Goal: Task Accomplishment & Management: Manage account settings

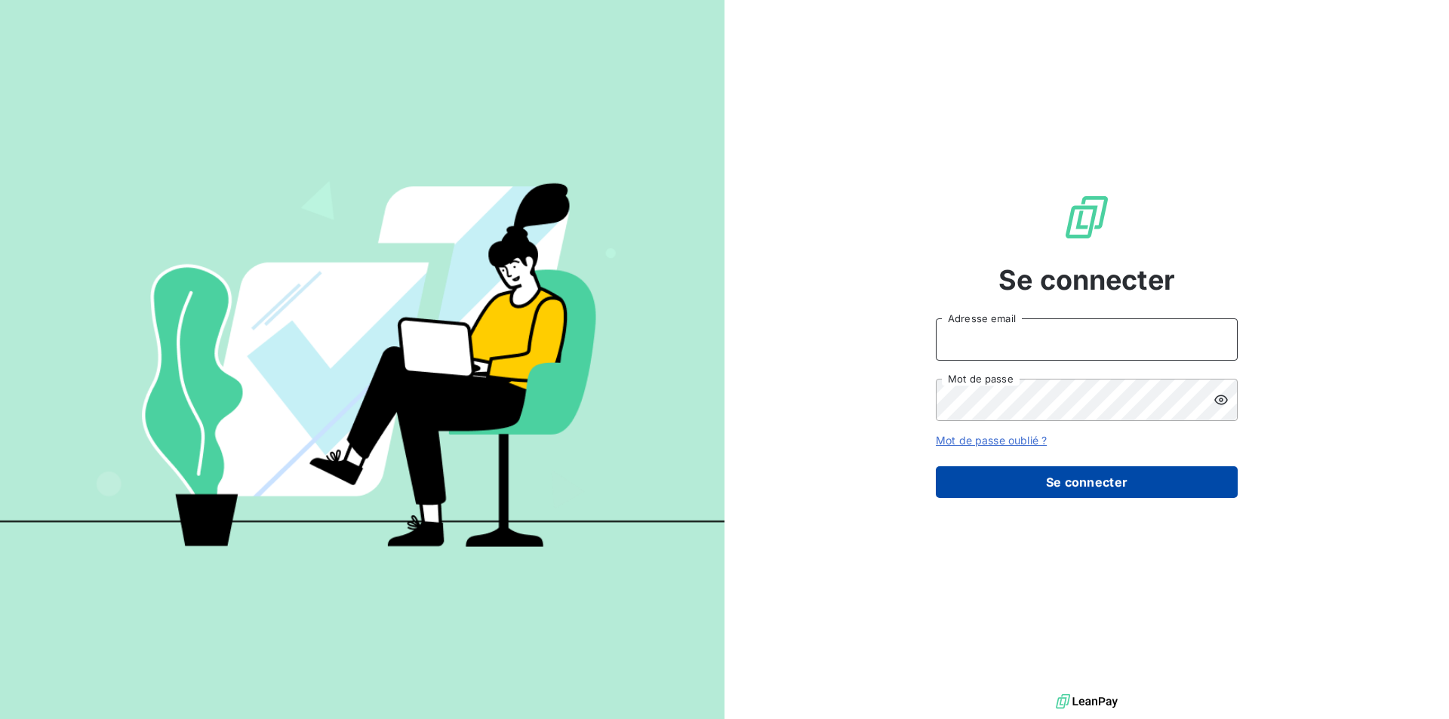
type input "[EMAIL_ADDRESS][DOMAIN_NAME]"
click at [1131, 480] on button "Se connecter" at bounding box center [1087, 482] width 302 height 32
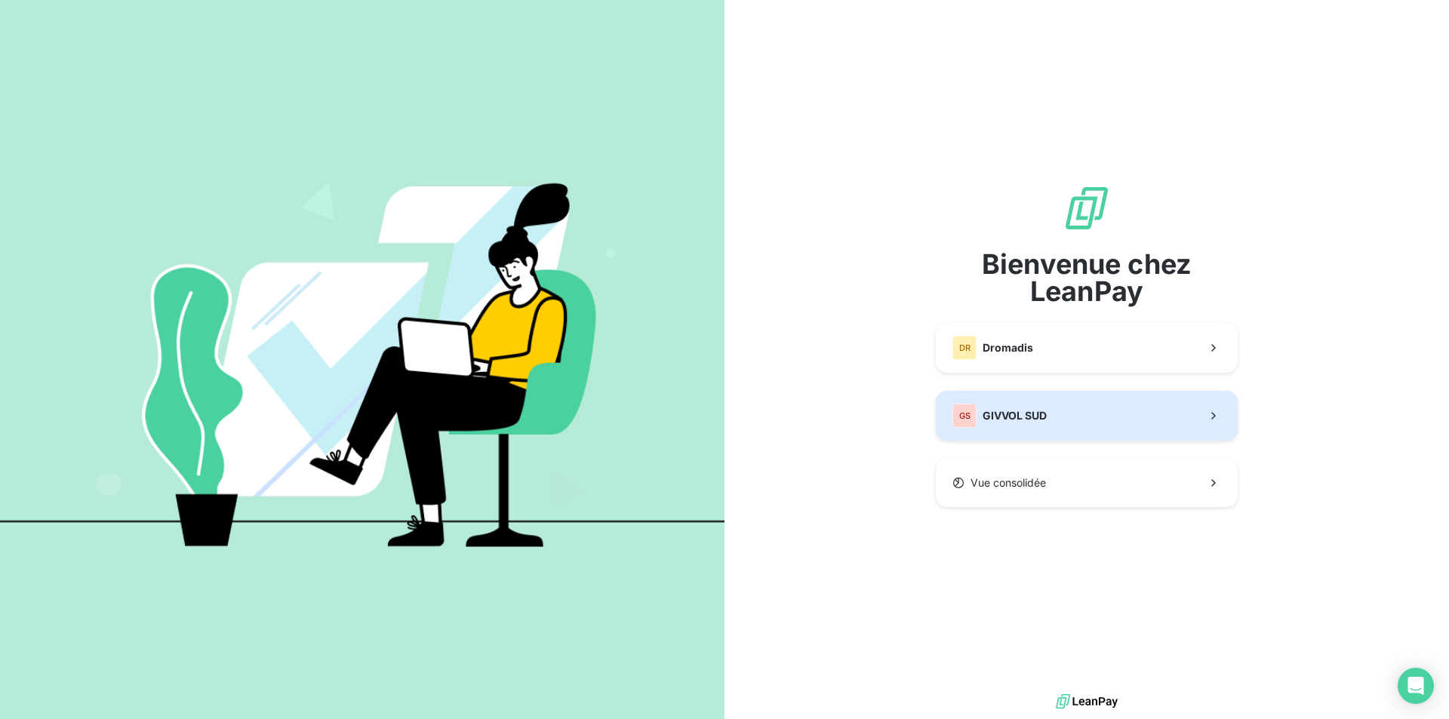
click at [1032, 418] on span "GIVVOL SUD" at bounding box center [1015, 415] width 64 height 15
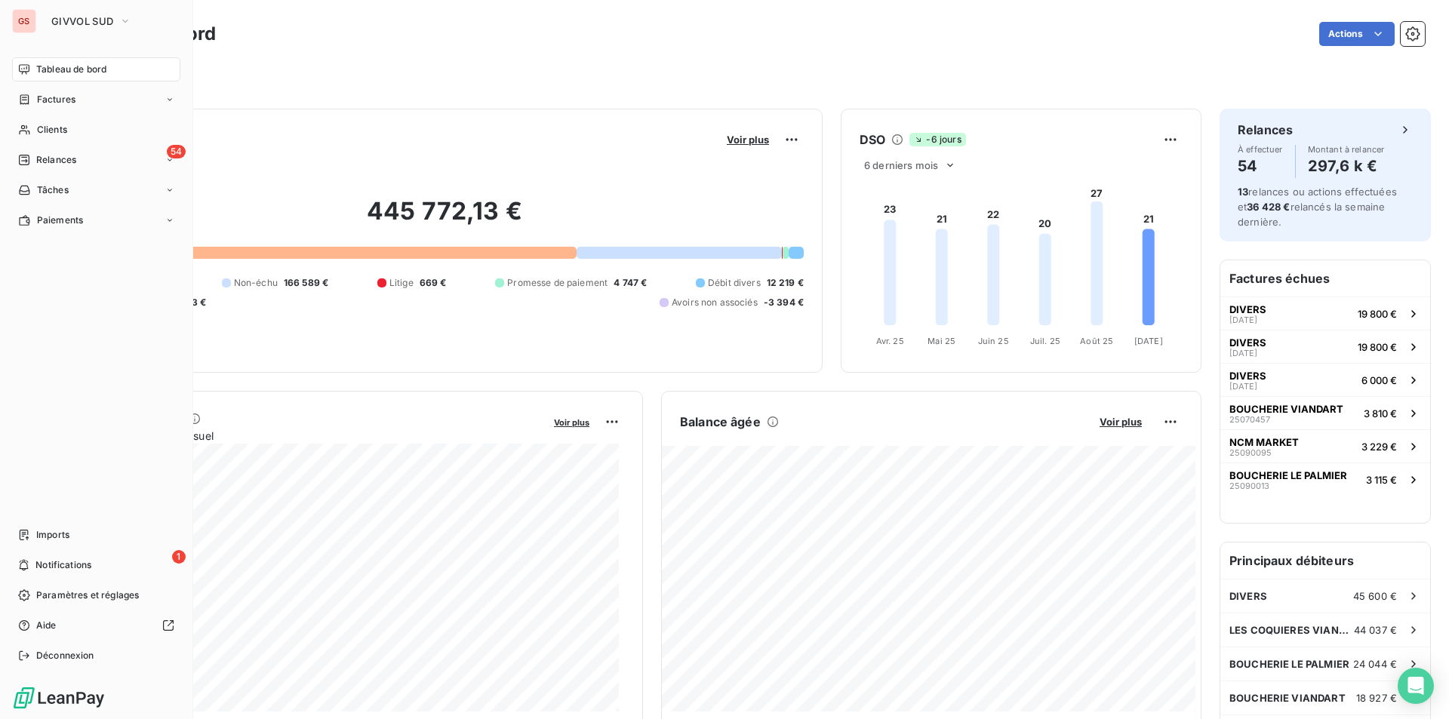
click at [58, 72] on span "Tableau de bord" at bounding box center [71, 70] width 70 height 14
click at [56, 158] on span "Relances" at bounding box center [56, 160] width 40 height 14
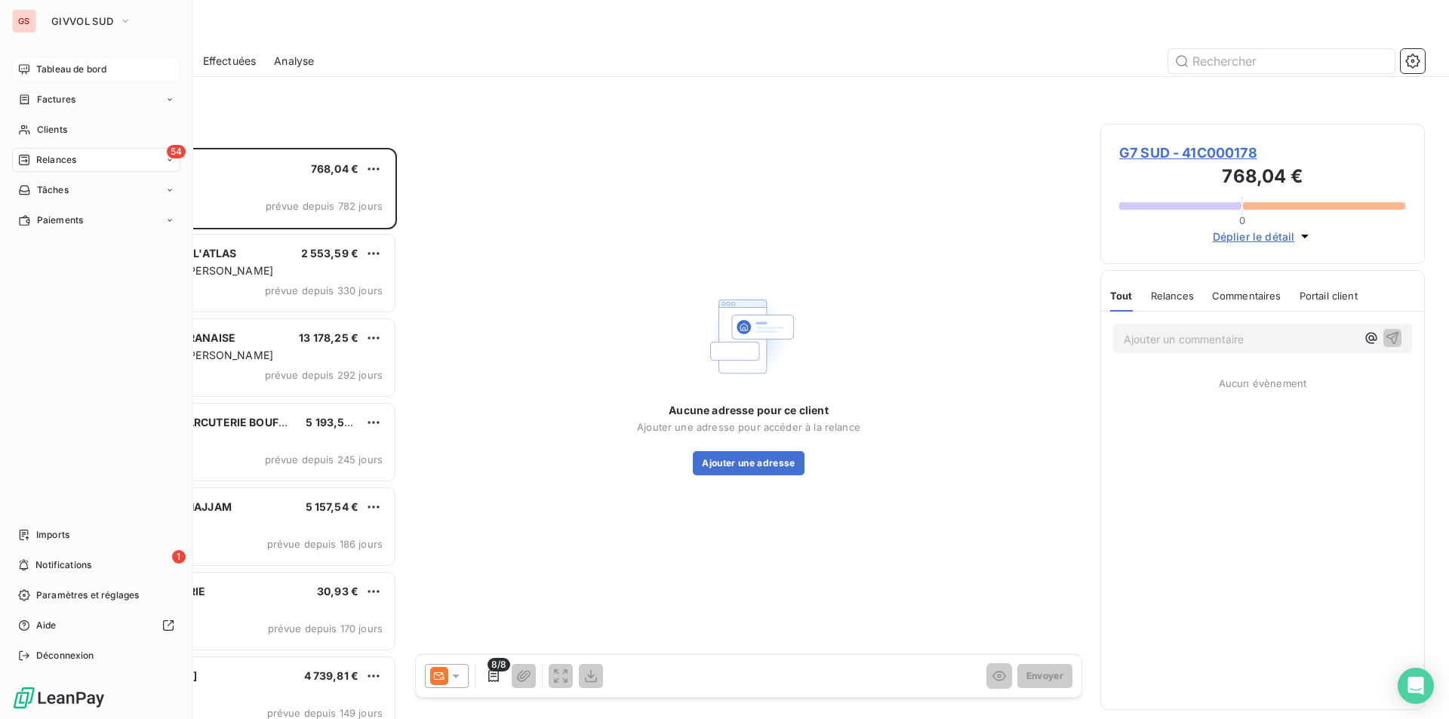
scroll to position [560, 313]
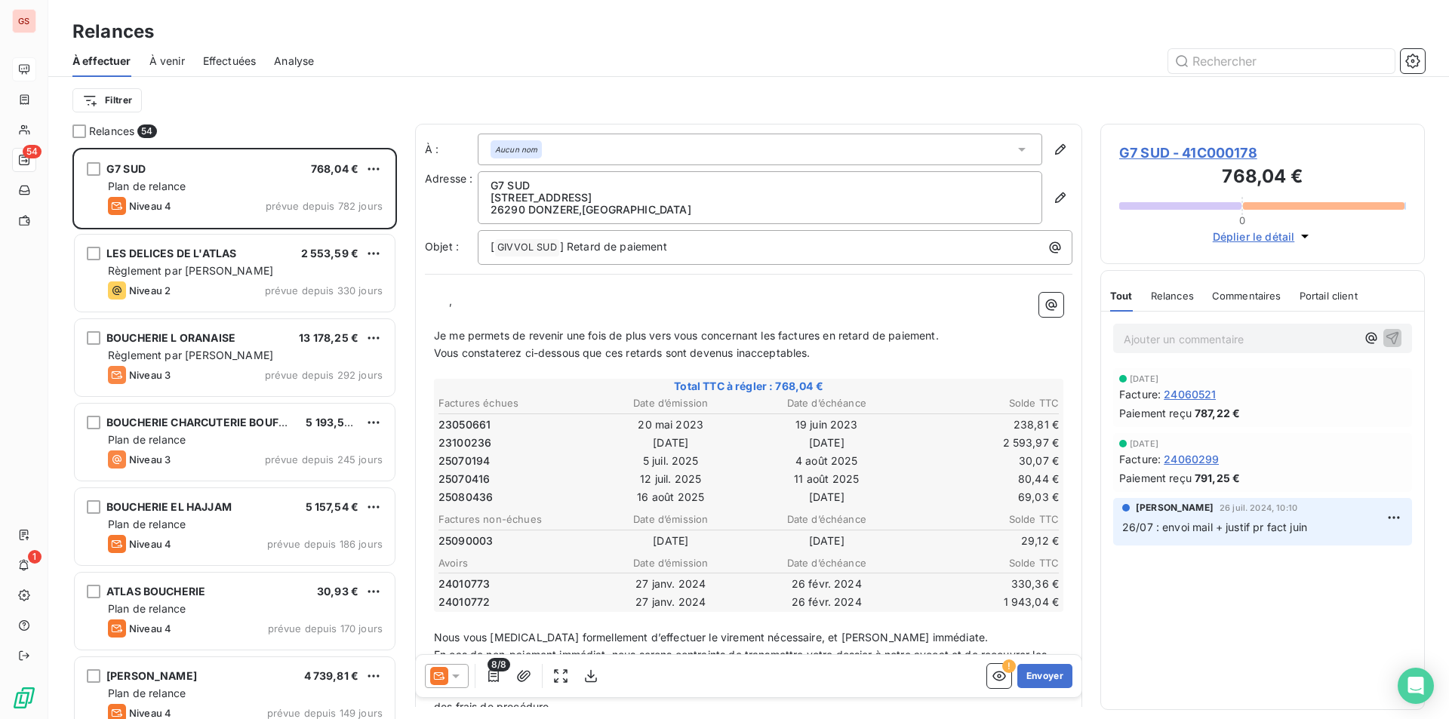
click at [230, 75] on div "Effectuées" at bounding box center [230, 61] width 54 height 32
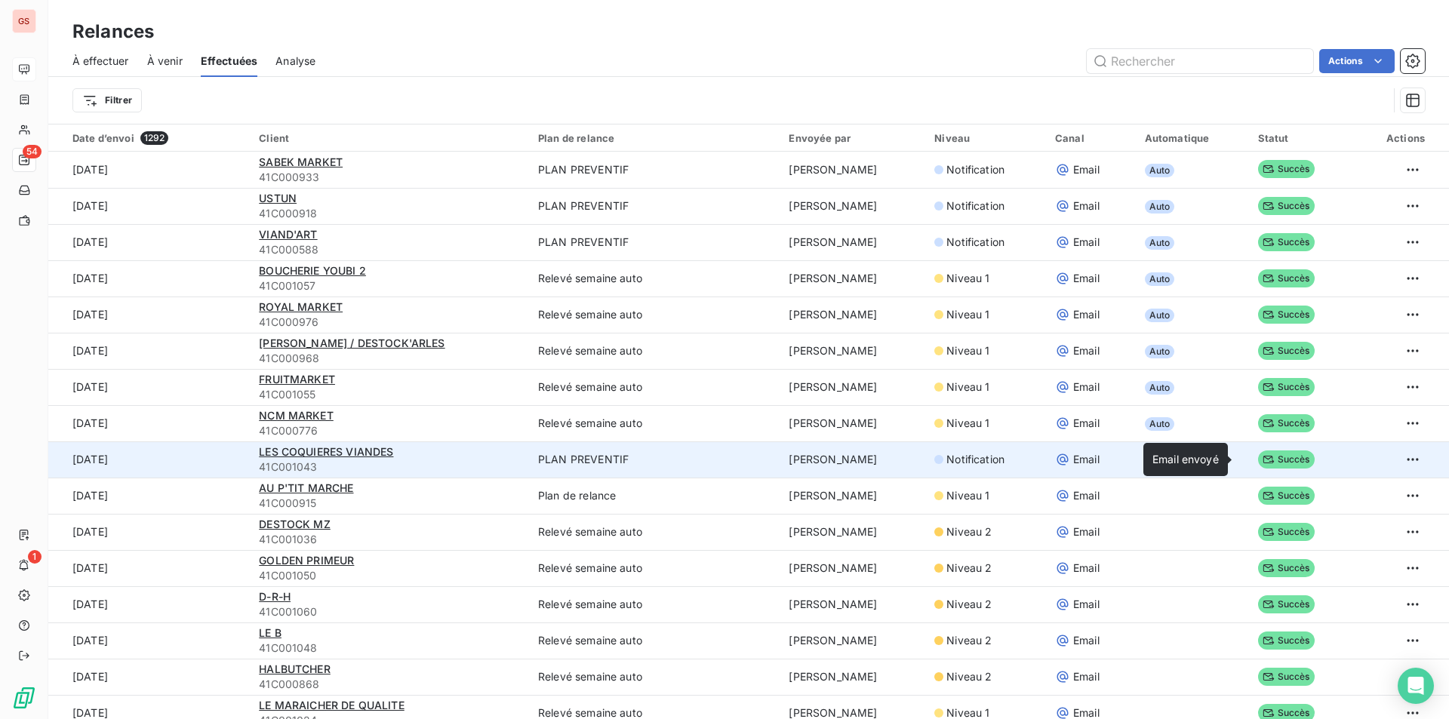
click at [1268, 463] on span "Succès" at bounding box center [1286, 460] width 57 height 18
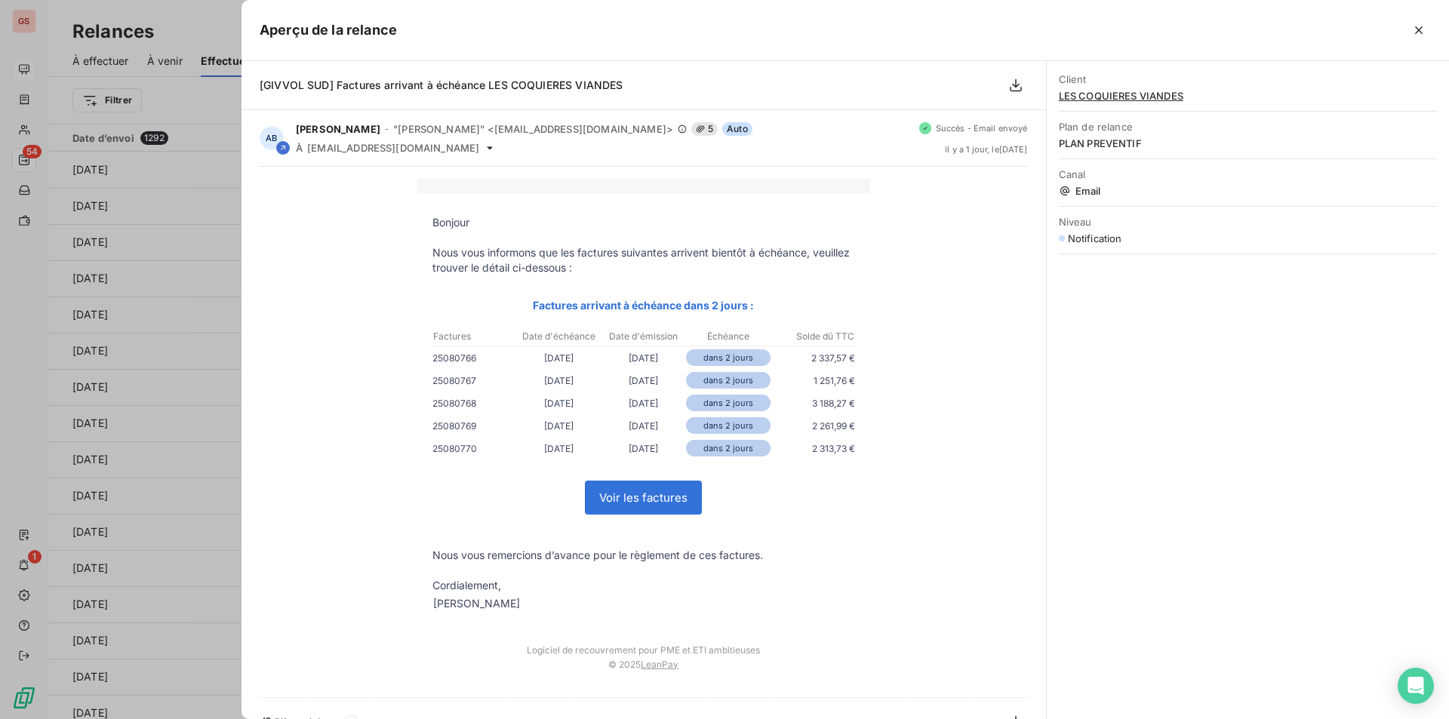
click at [1140, 430] on div "Client LES COQUIERES VIANDES Plan de relance PLAN PREVENTIF Canal Email Niveau …" at bounding box center [1248, 390] width 402 height 658
click at [1413, 35] on icon "button" at bounding box center [1418, 30] width 15 height 15
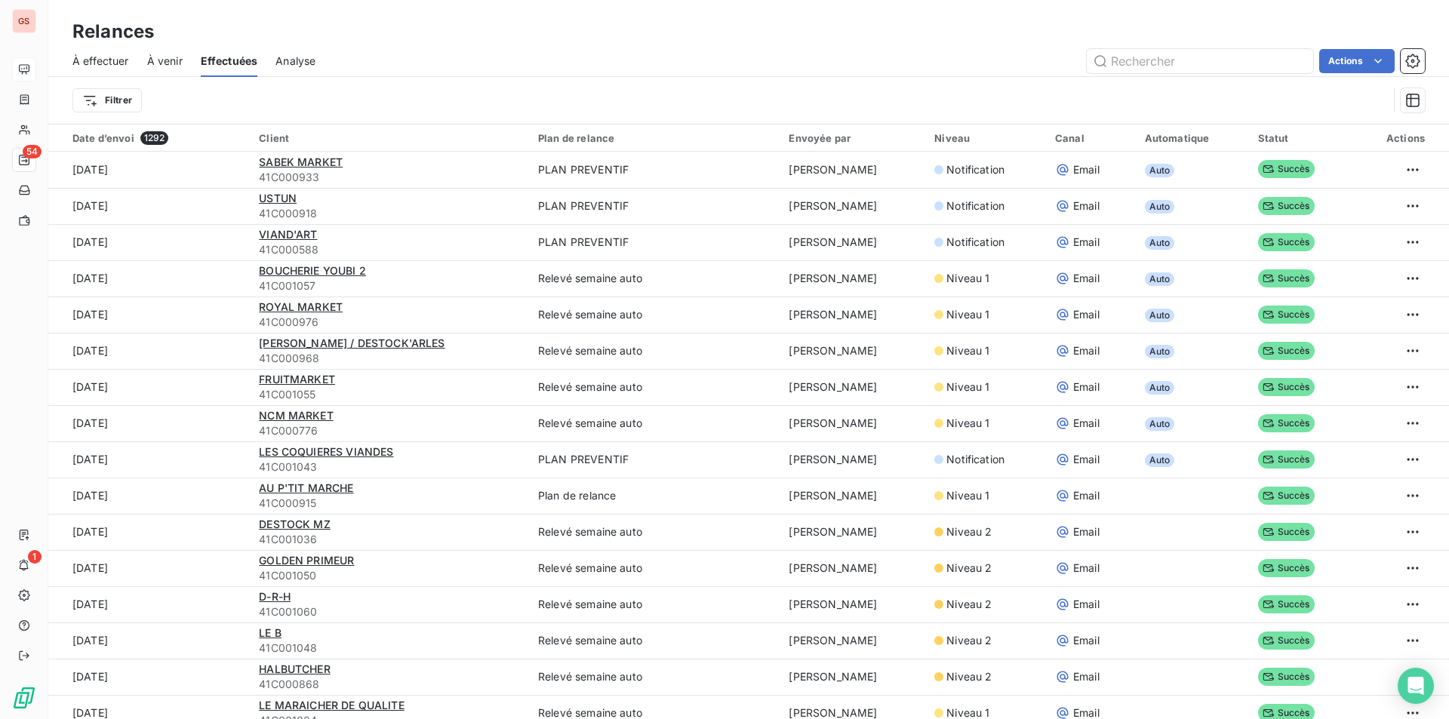
click at [171, 62] on span "À venir" at bounding box center [164, 61] width 35 height 15
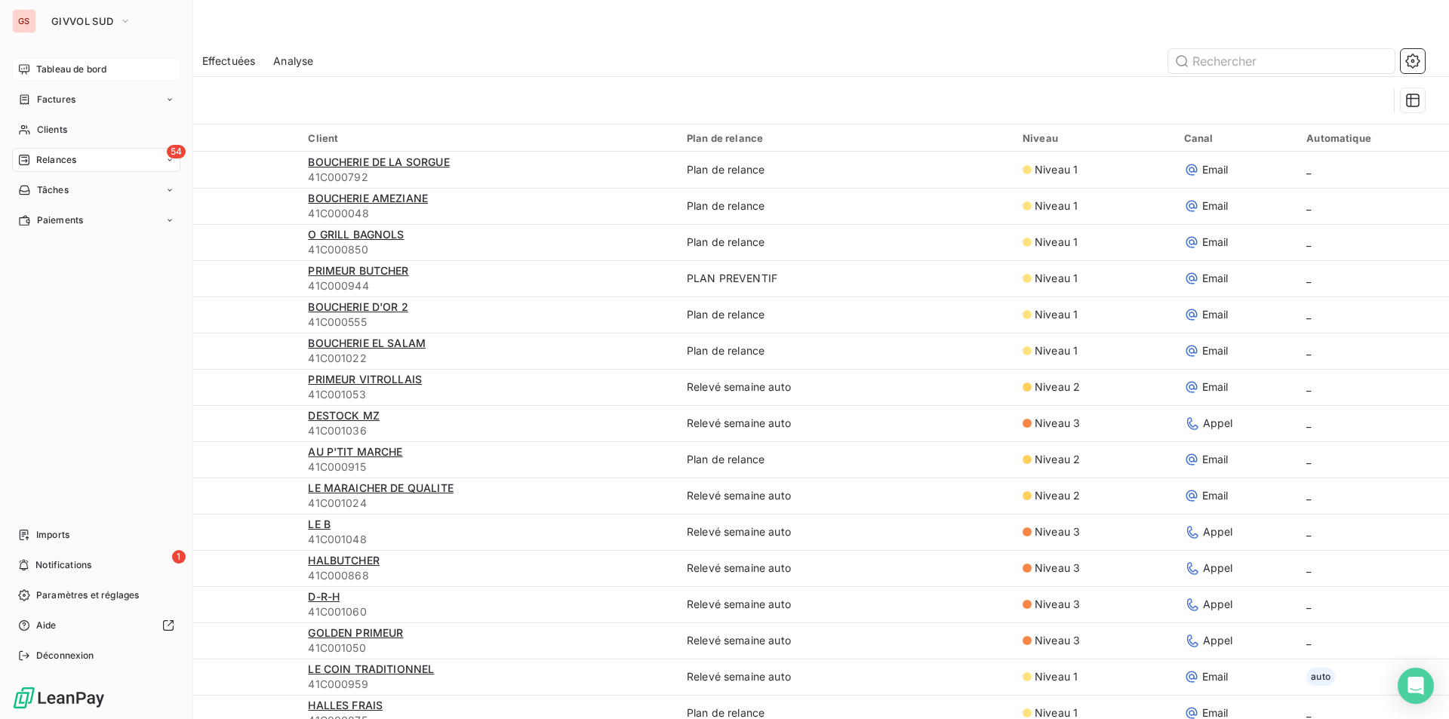
click at [63, 162] on span "Relances" at bounding box center [56, 160] width 40 height 14
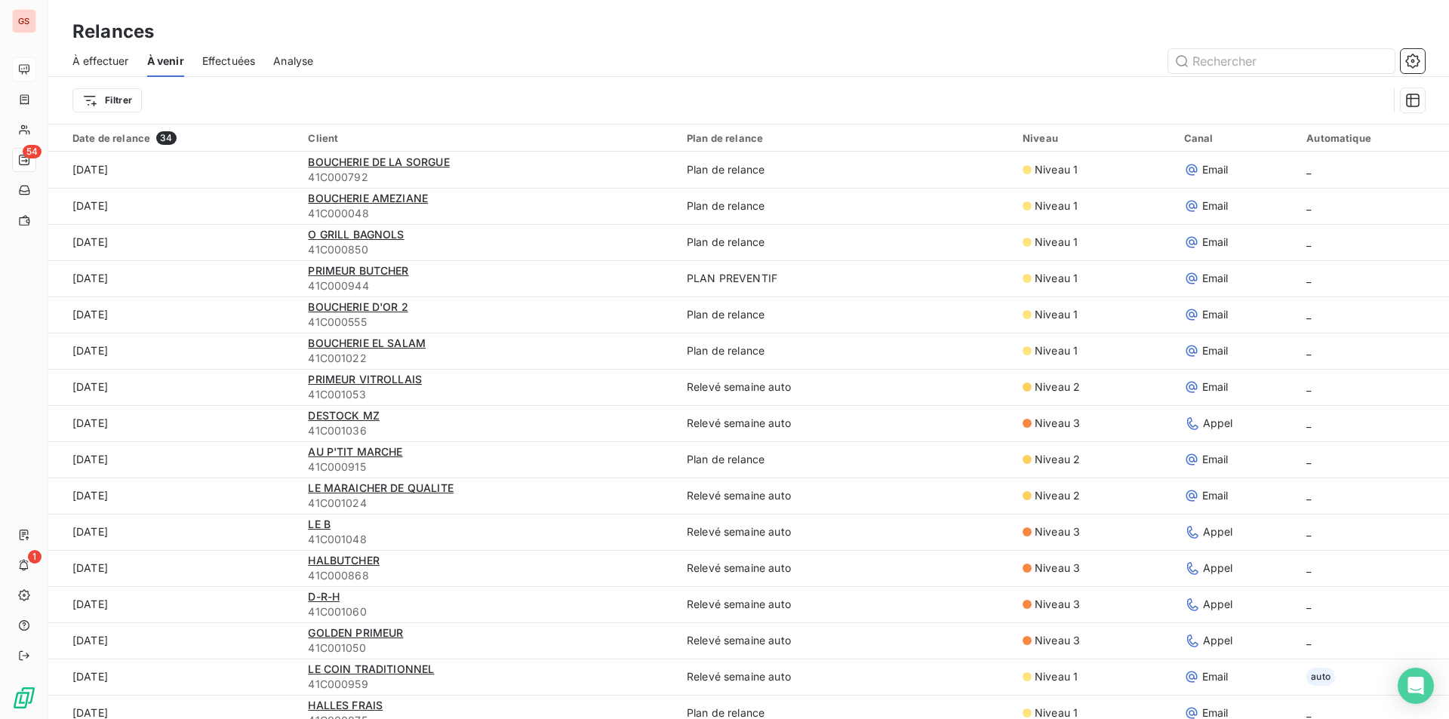
click at [114, 66] on span "À effectuer" at bounding box center [100, 61] width 57 height 15
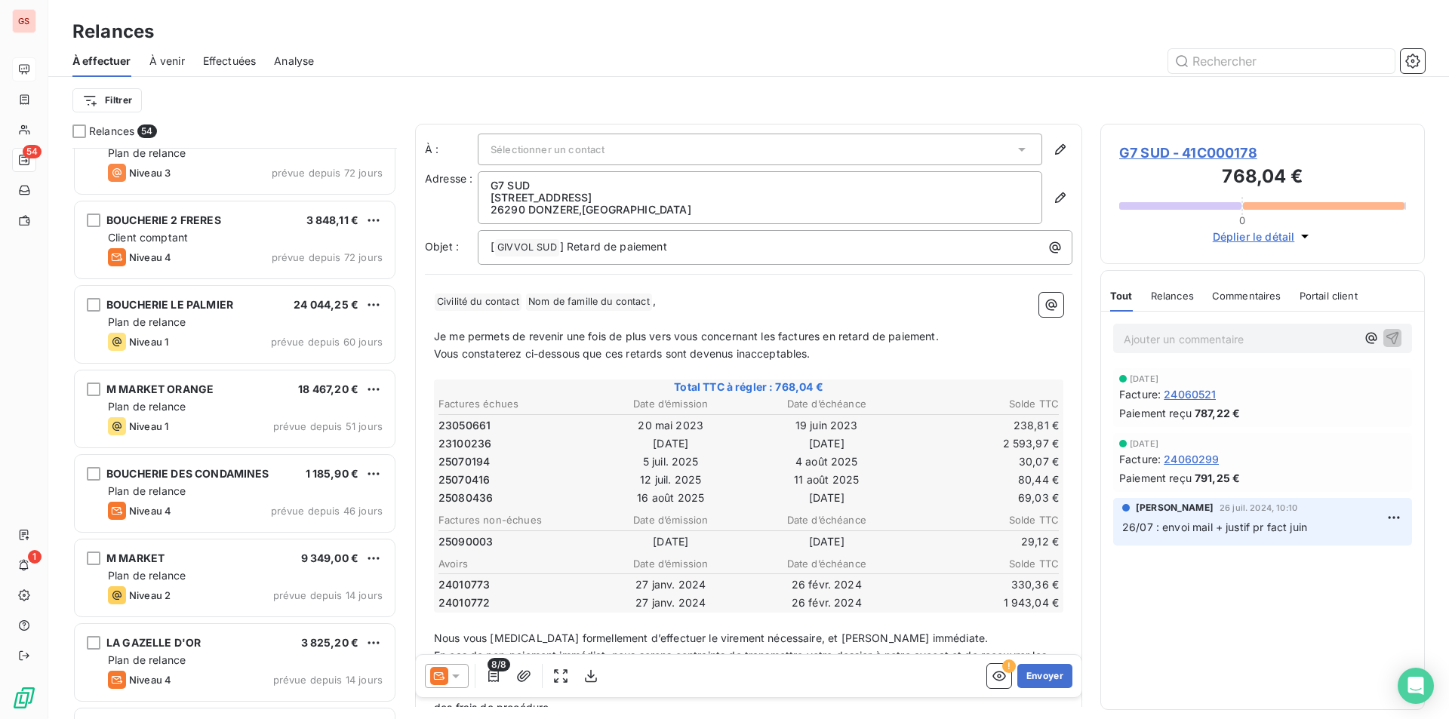
scroll to position [1208, 0]
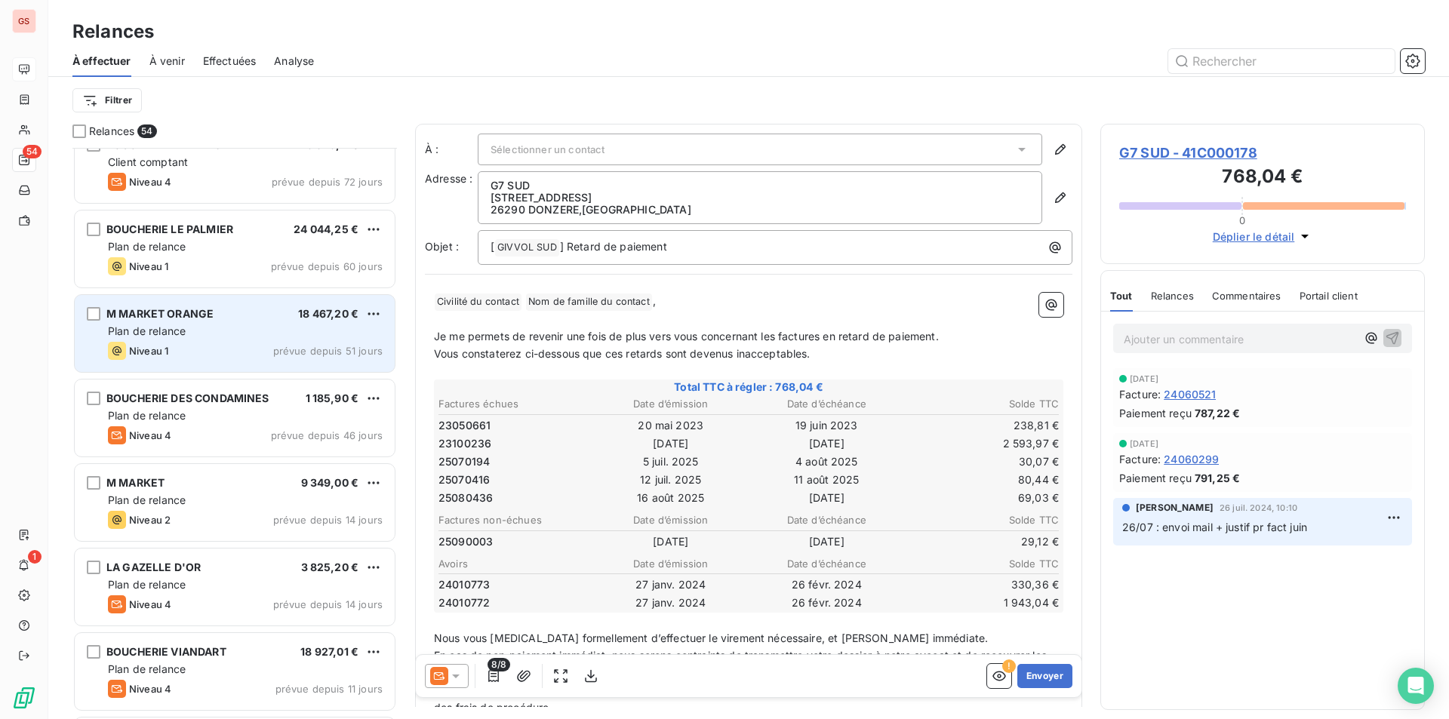
click at [214, 337] on div "Plan de relance" at bounding box center [245, 331] width 275 height 15
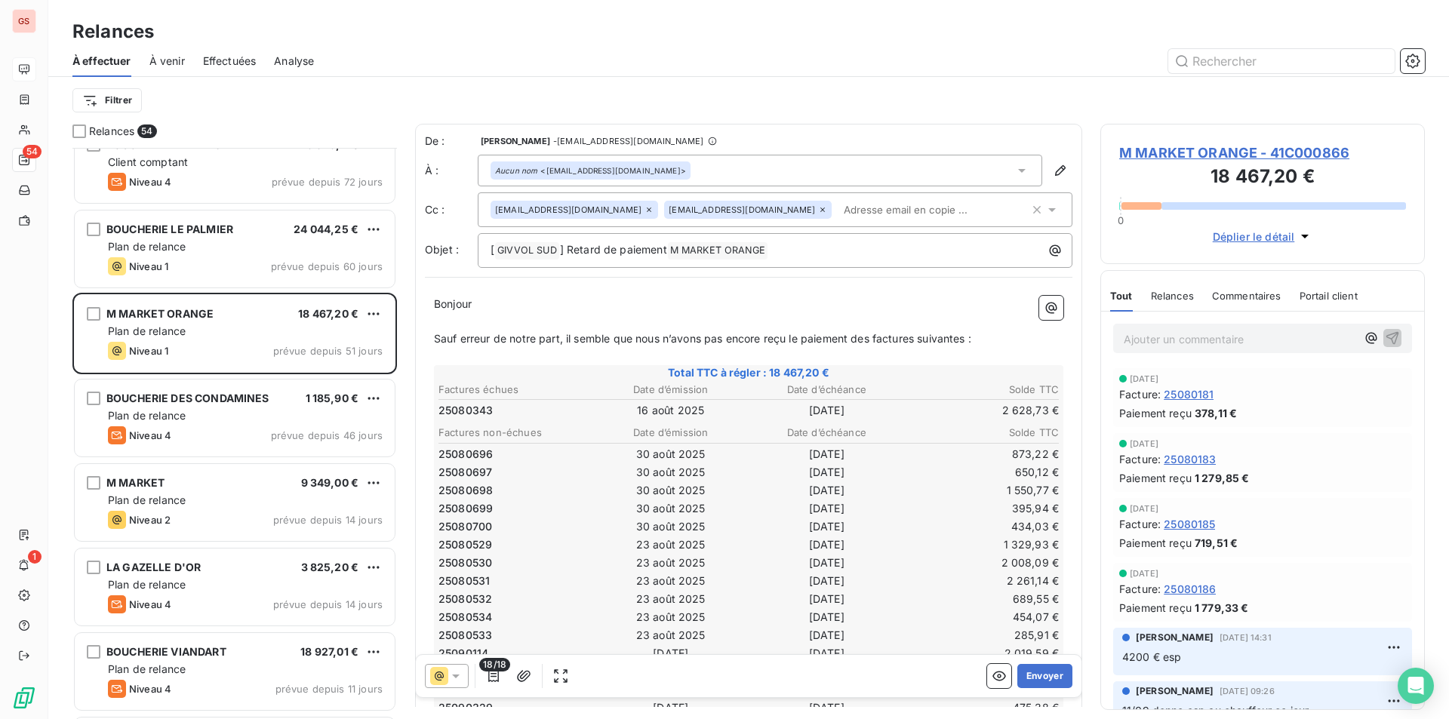
click at [1177, 342] on p "Ajouter un commentaire ﻿" at bounding box center [1240, 339] width 232 height 19
click at [1386, 330] on icon "button" at bounding box center [1392, 337] width 15 height 15
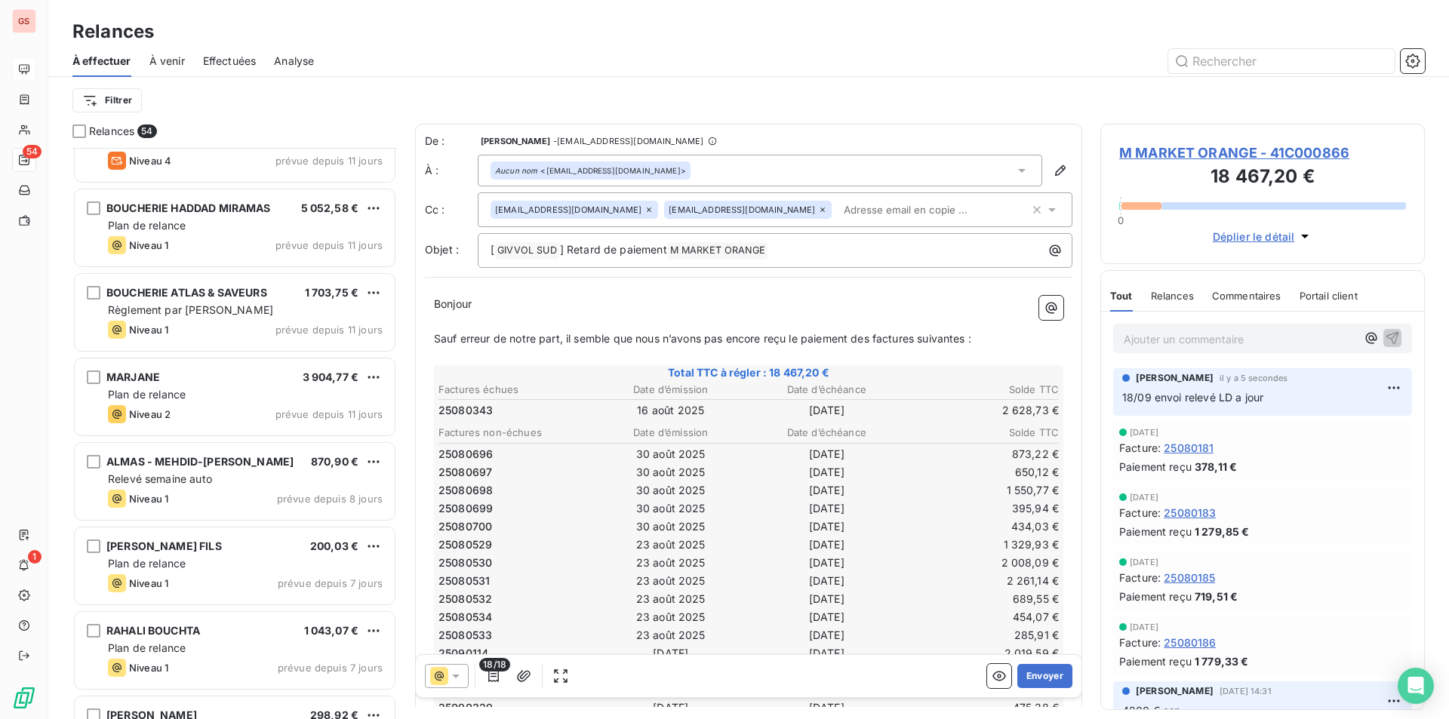
scroll to position [1812, 0]
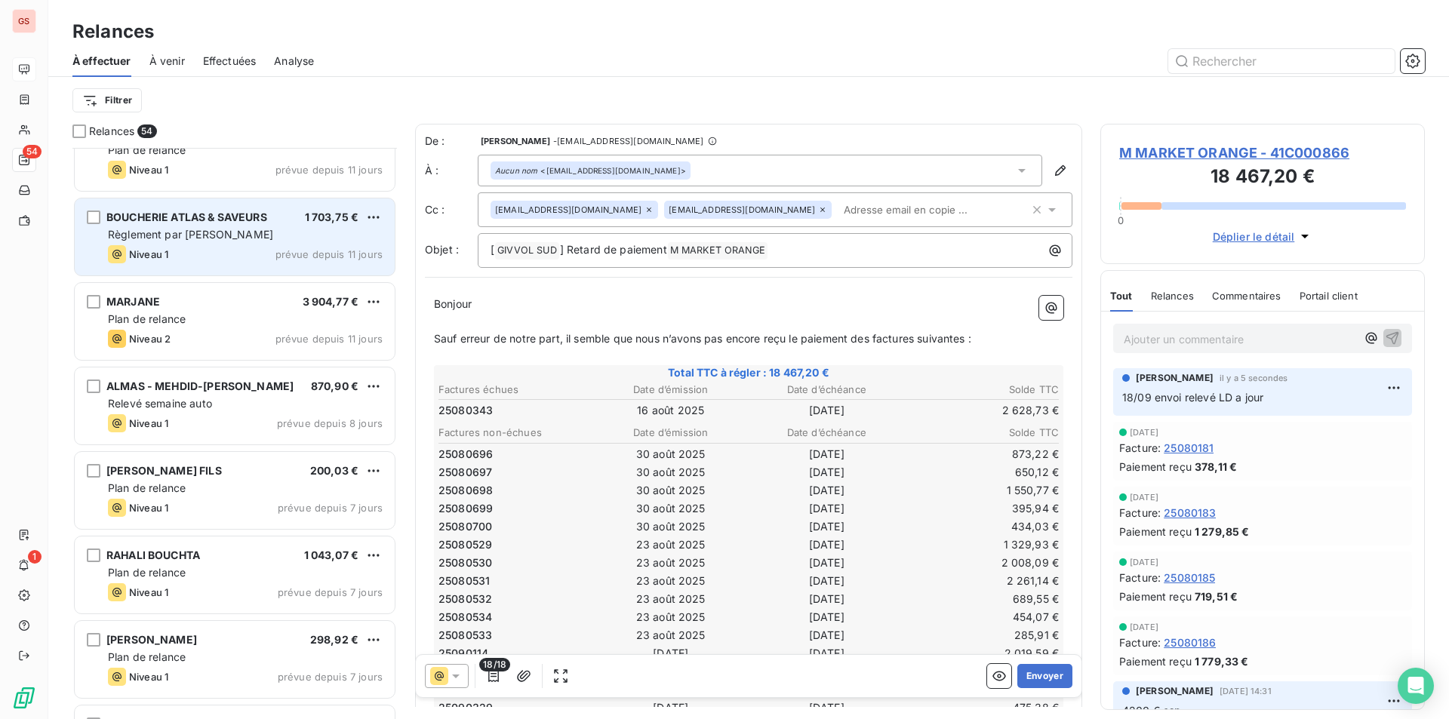
click at [228, 242] on div "BOUCHERIE ATLAS & SAVEURS 1 703,75 € Règlement par chèque Niveau 1 prévue depui…" at bounding box center [235, 236] width 320 height 77
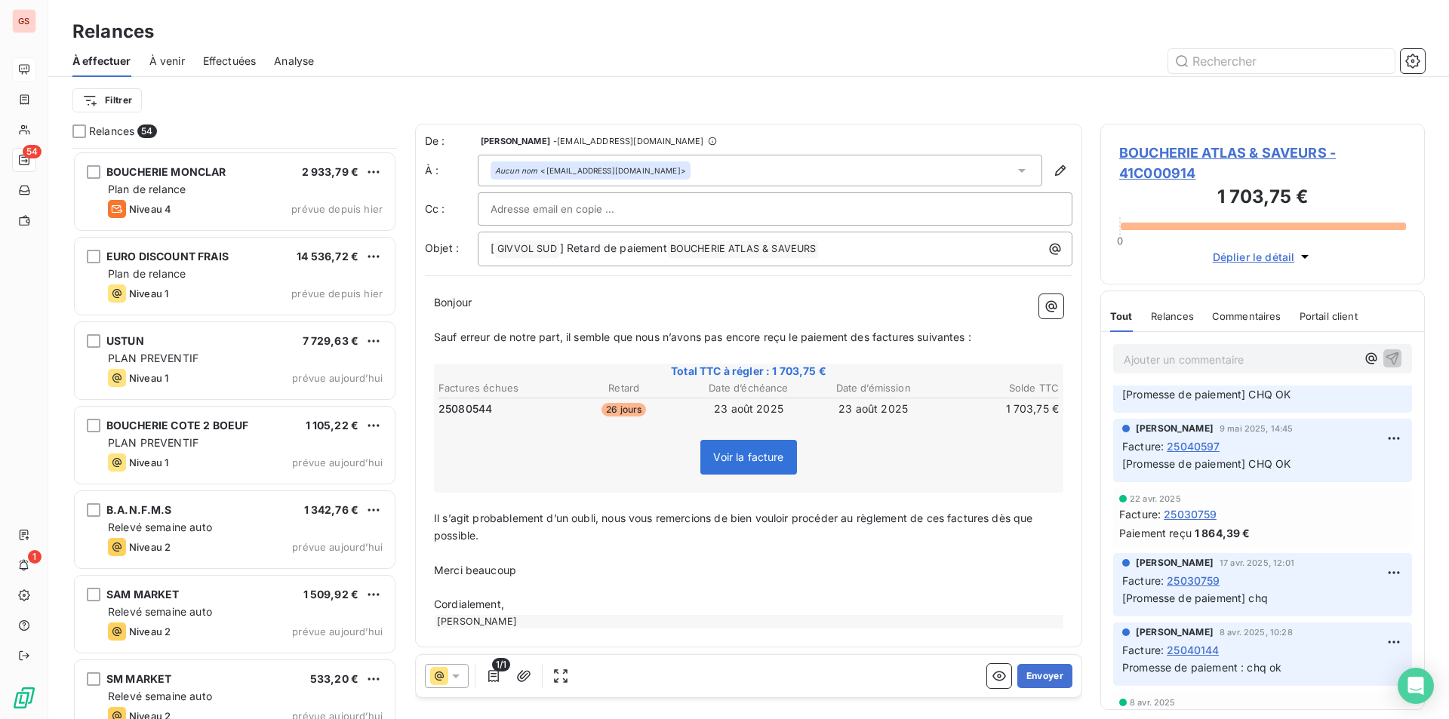
scroll to position [3623, 0]
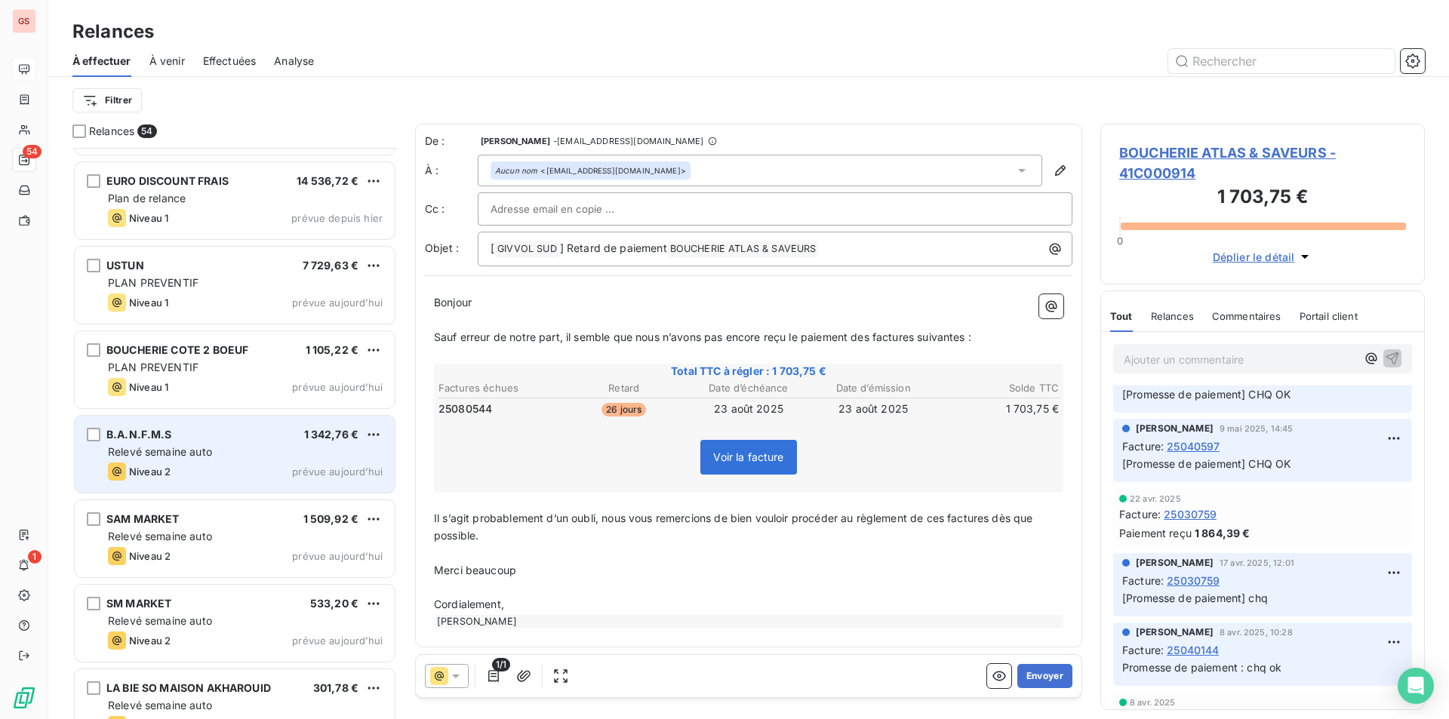
click at [197, 467] on div "Niveau 2 prévue aujourd’hui" at bounding box center [245, 472] width 275 height 18
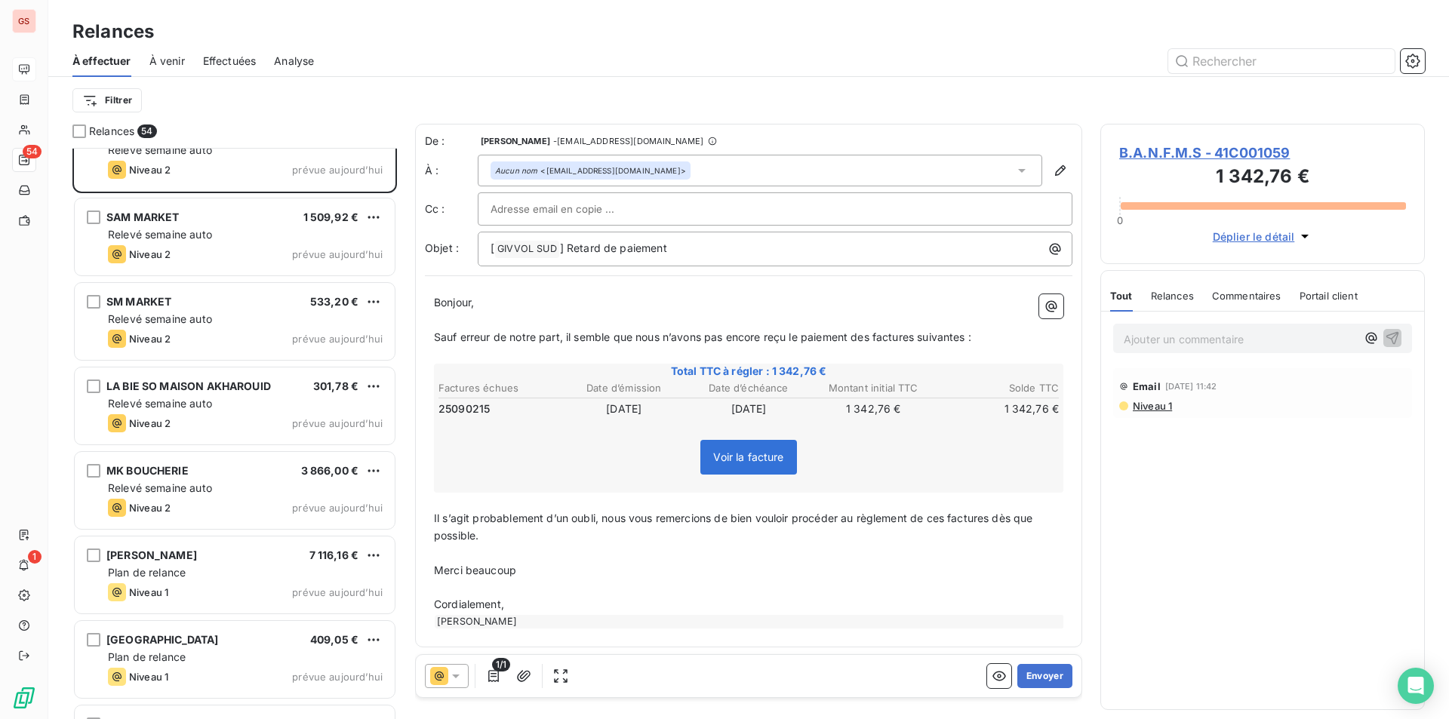
scroll to position [3994, 0]
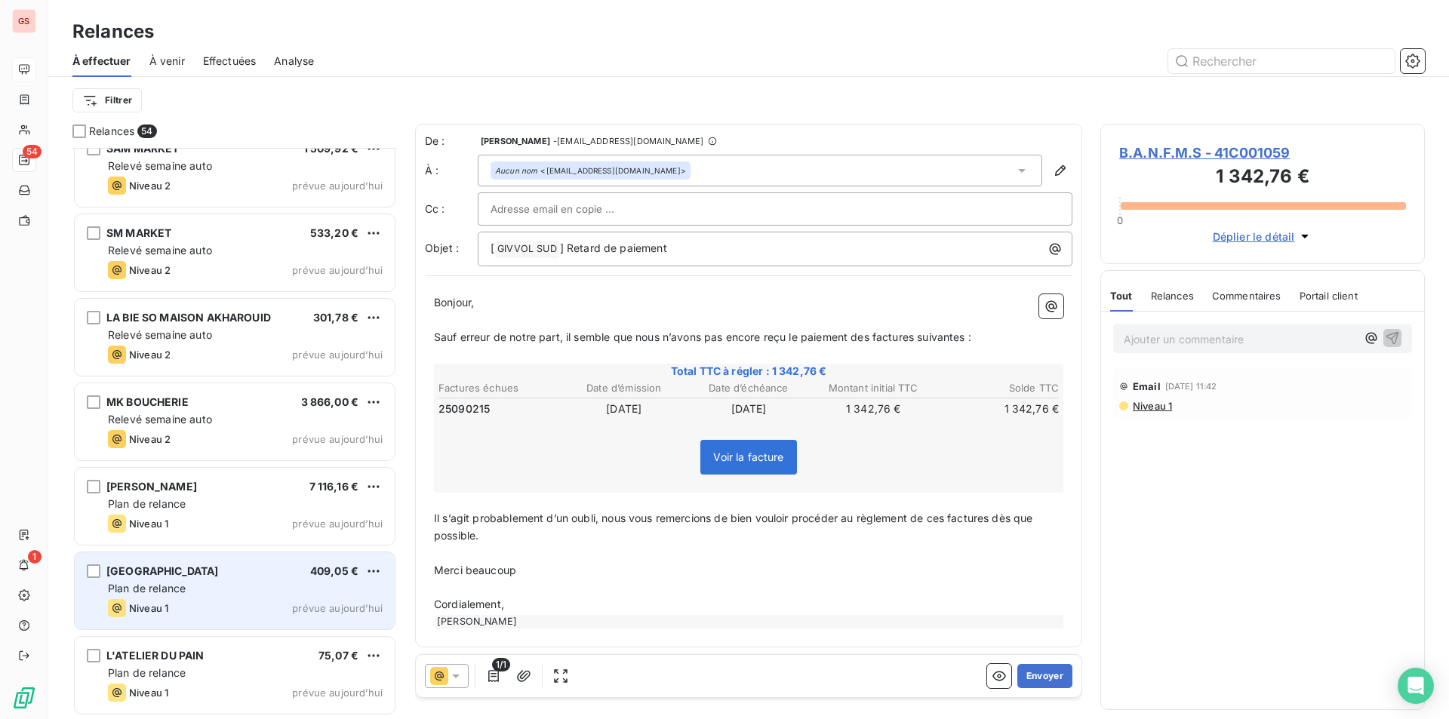
click at [214, 580] on div "BOUCHERIE DU CENTRE 409,05 € Plan de relance Niveau 1 prévue aujourd’hui" at bounding box center [235, 590] width 320 height 77
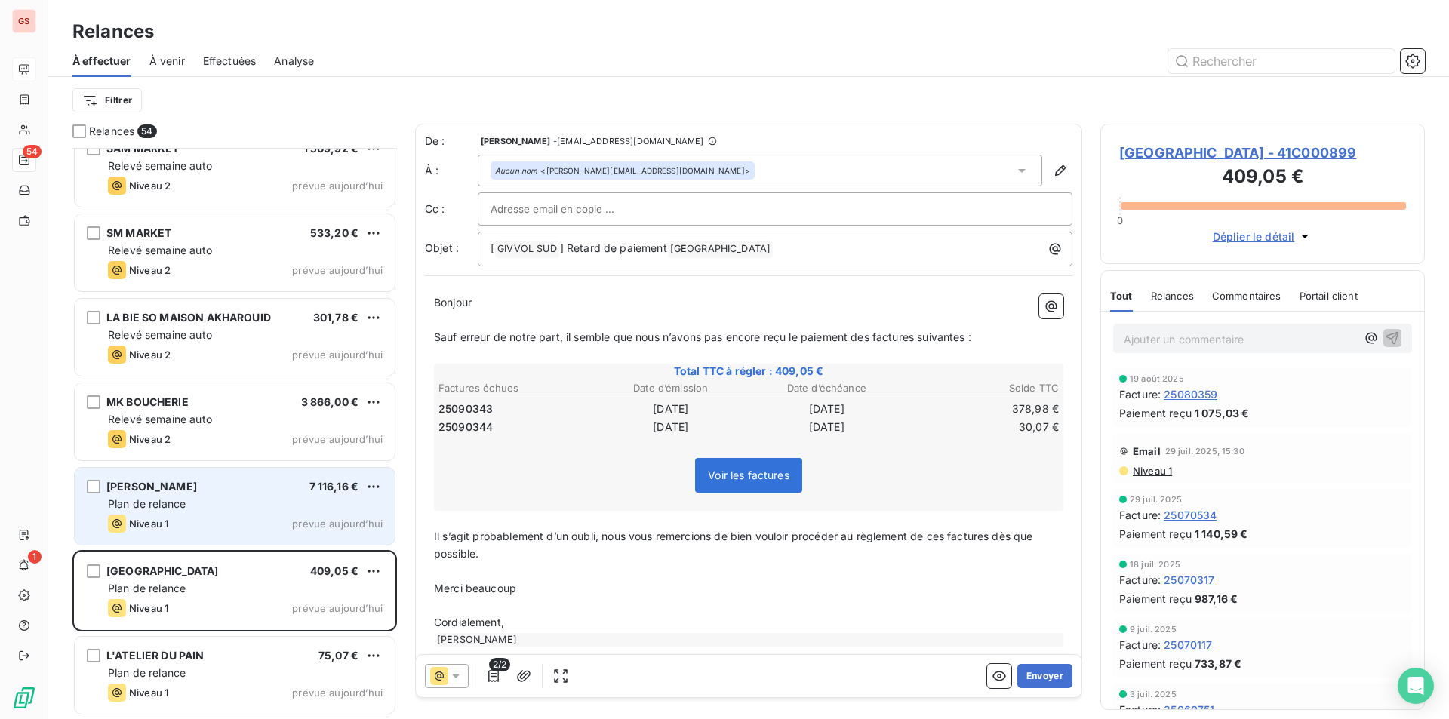
click at [220, 478] on div "BOUCHERIE BARAKA 7 116,16 € Plan de relance Niveau 1 prévue aujourd’hui" at bounding box center [235, 506] width 320 height 77
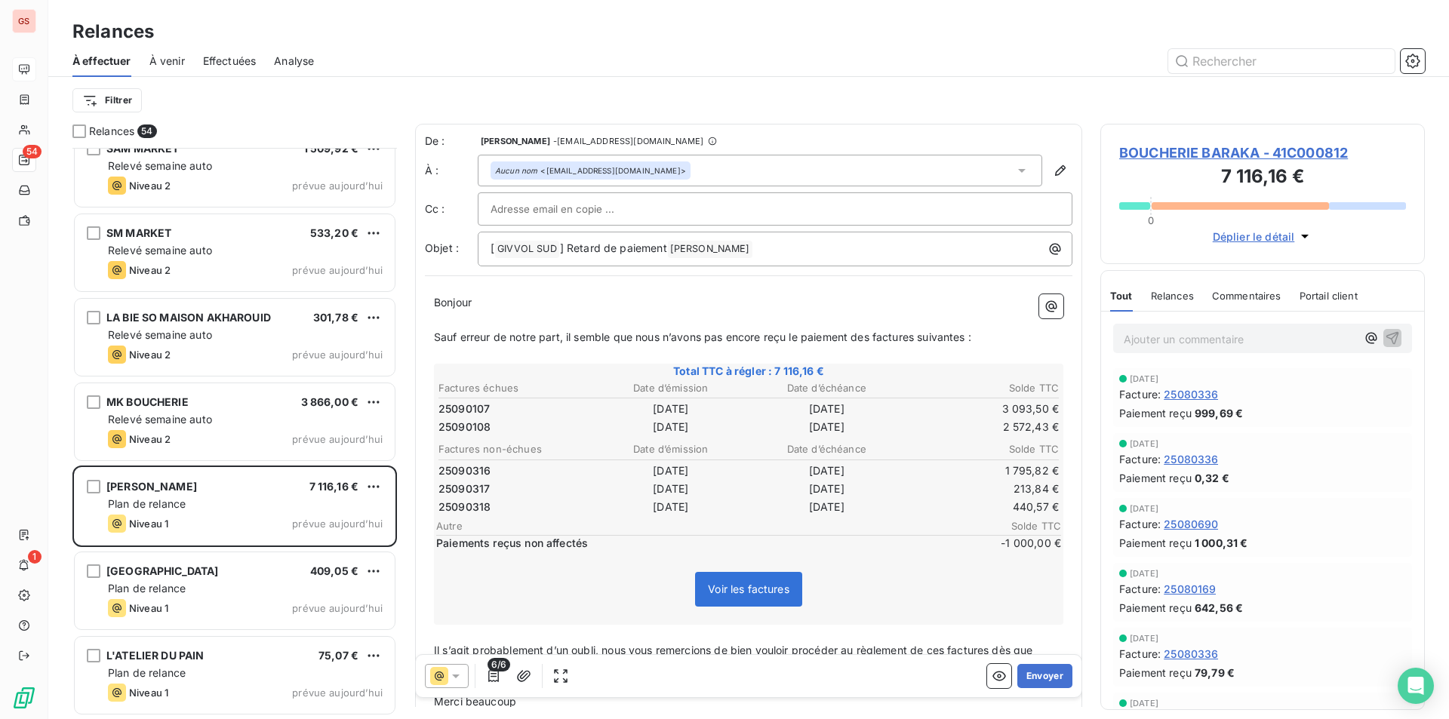
click at [530, 546] on span "Paiements reçus non affectés" at bounding box center [701, 543] width 531 height 15
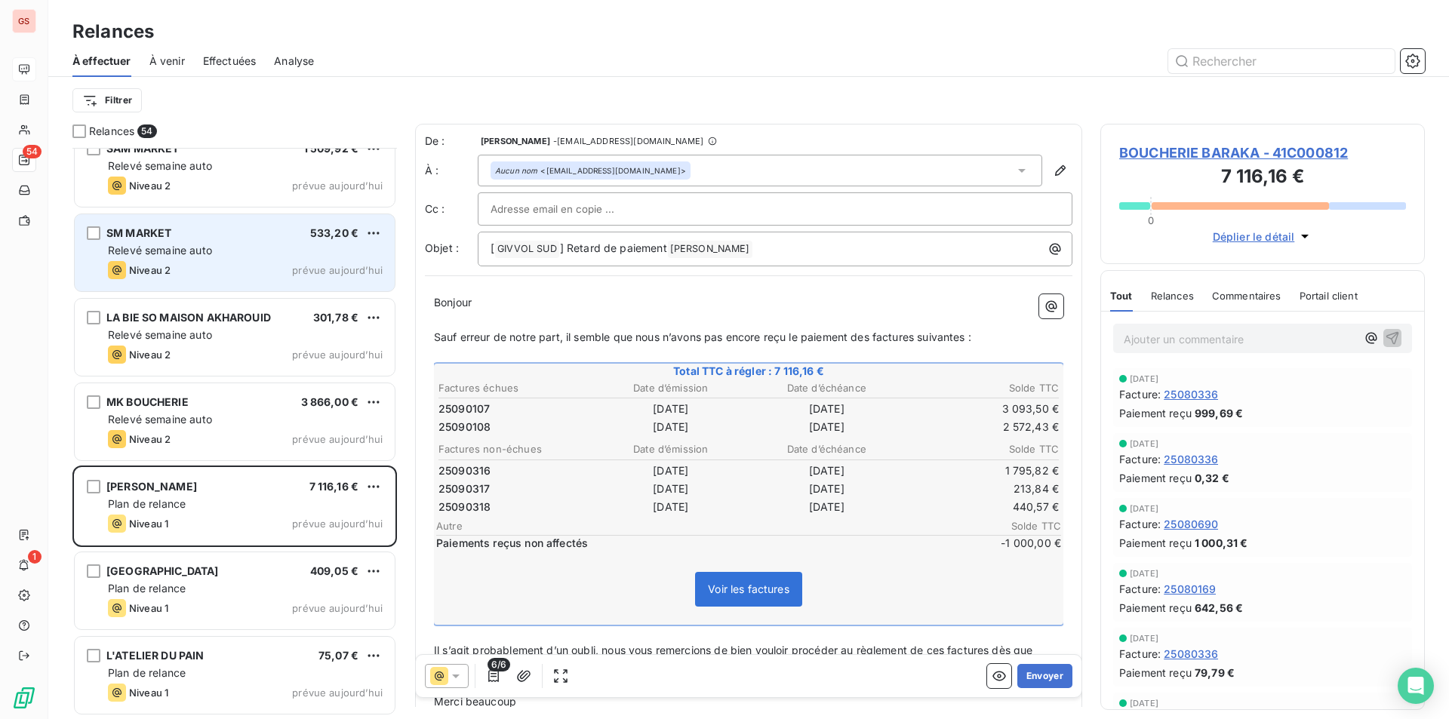
click at [233, 252] on div "Relevé semaine auto" at bounding box center [245, 250] width 275 height 15
